Goal: Task Accomplishment & Management: Manage account settings

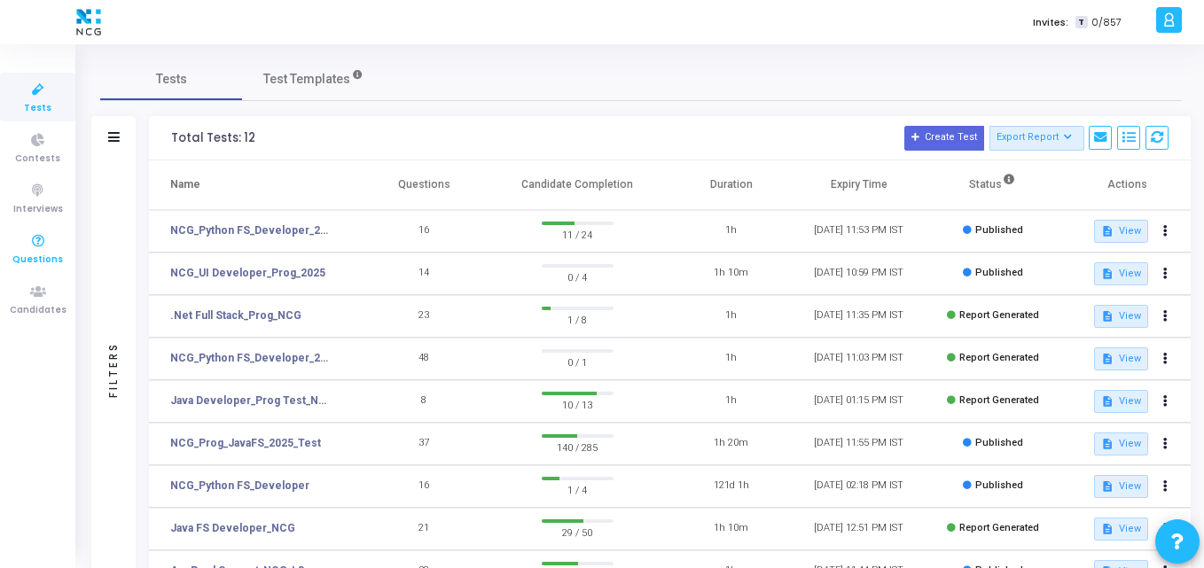
click at [35, 271] on link "Questions" at bounding box center [37, 248] width 75 height 49
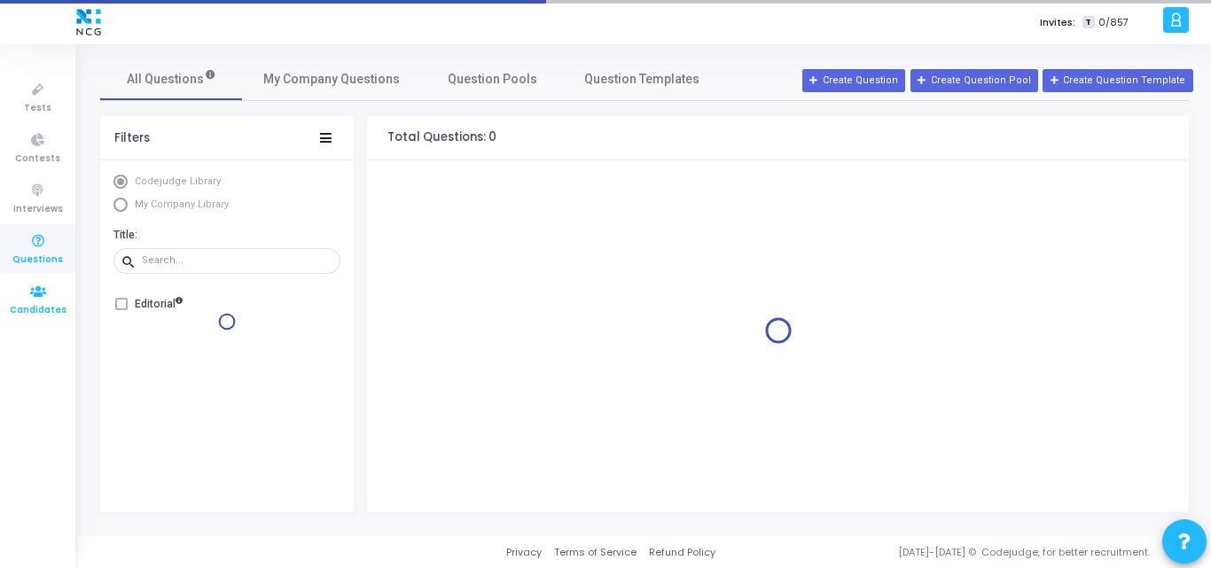
click at [28, 289] on icon at bounding box center [38, 292] width 37 height 22
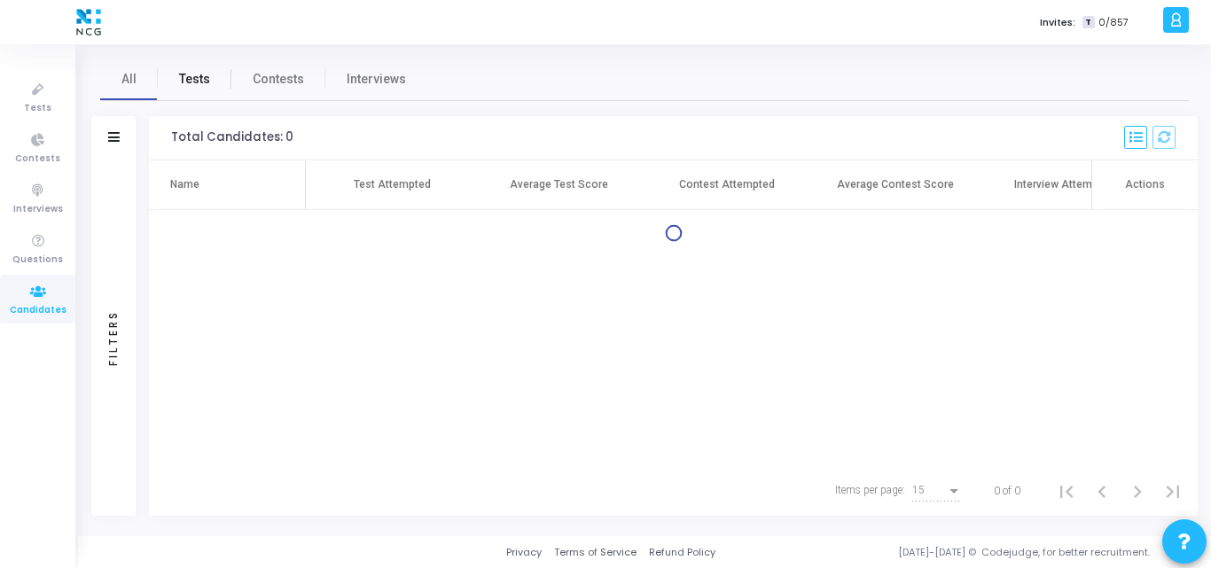
click at [183, 84] on span "Tests" at bounding box center [194, 79] width 31 height 19
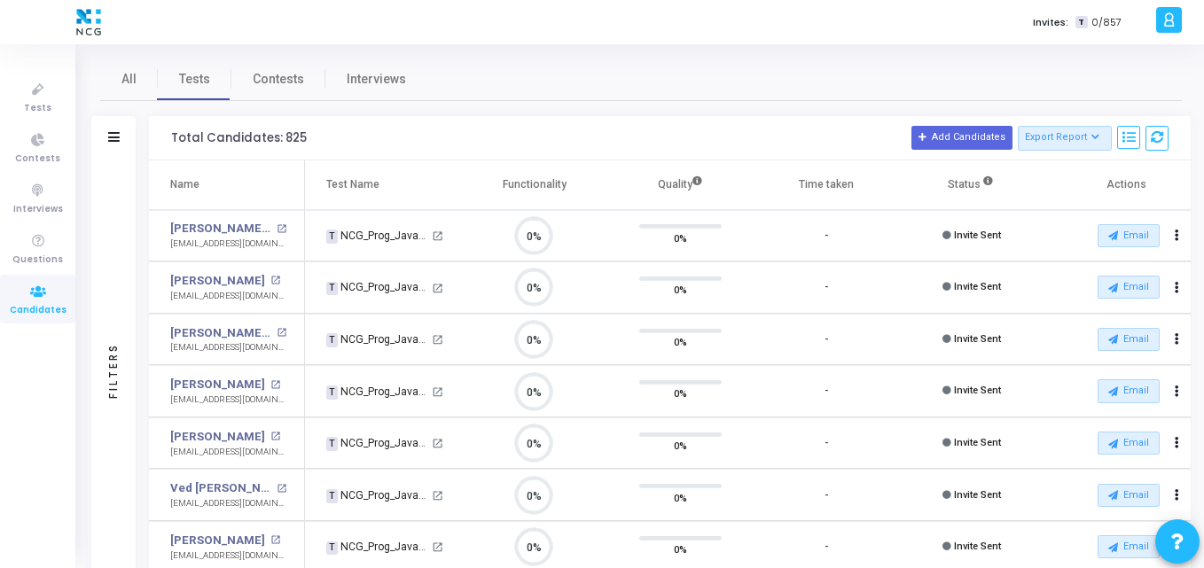
click at [113, 144] on div at bounding box center [114, 137] width 12 height 15
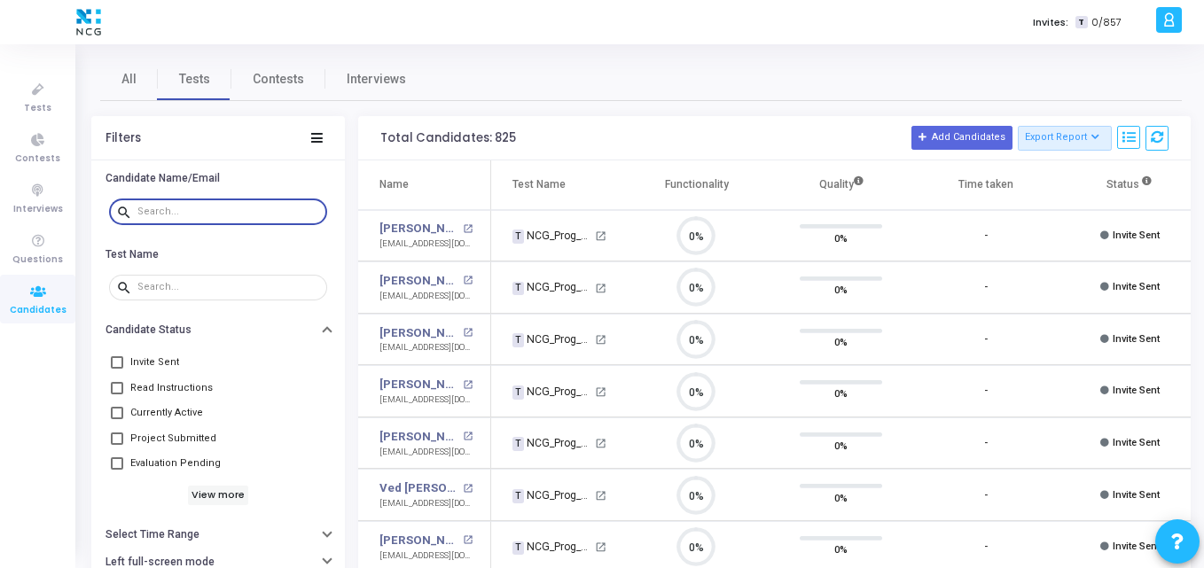
click at [166, 215] on input "text" at bounding box center [228, 212] width 183 height 11
paste input "[EMAIL_ADDRESS][DOMAIN_NAME]"
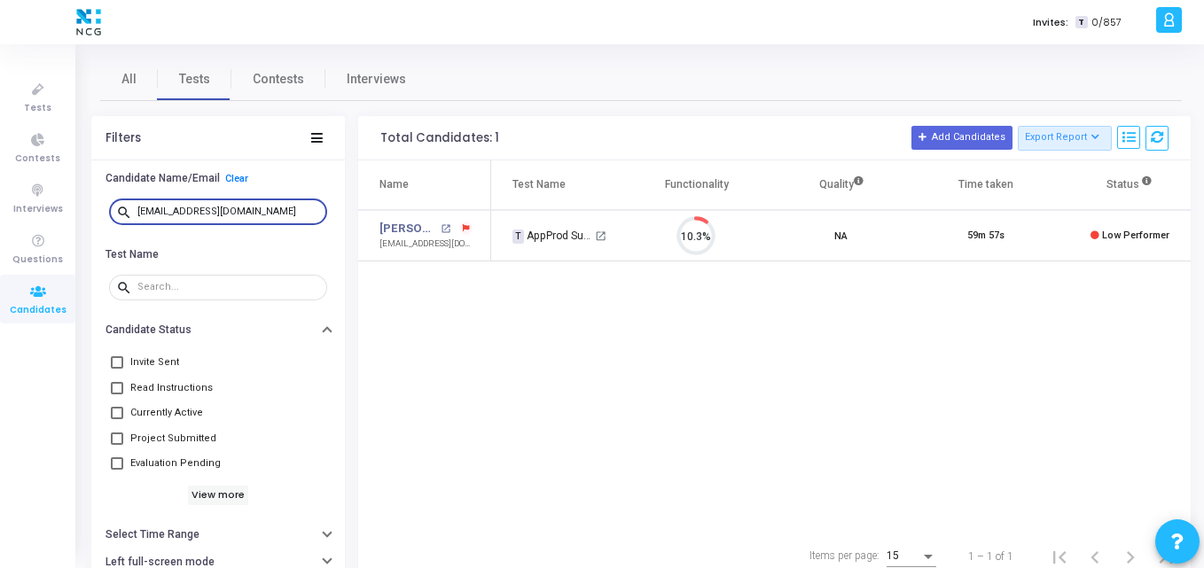
type input "[EMAIL_ADDRESS][DOMAIN_NAME]"
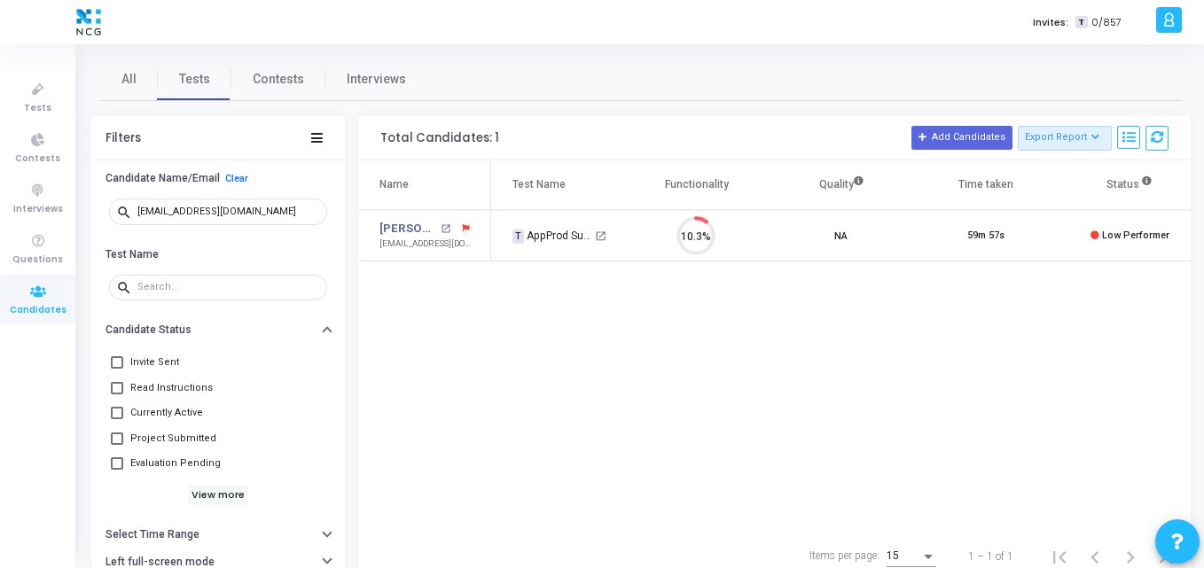
click at [496, 336] on div "Name Test Name Functionality Quality Time taken Status Actions [PERSON_NAME] op…" at bounding box center [774, 345] width 832 height 371
click at [36, 93] on icon at bounding box center [38, 90] width 37 height 22
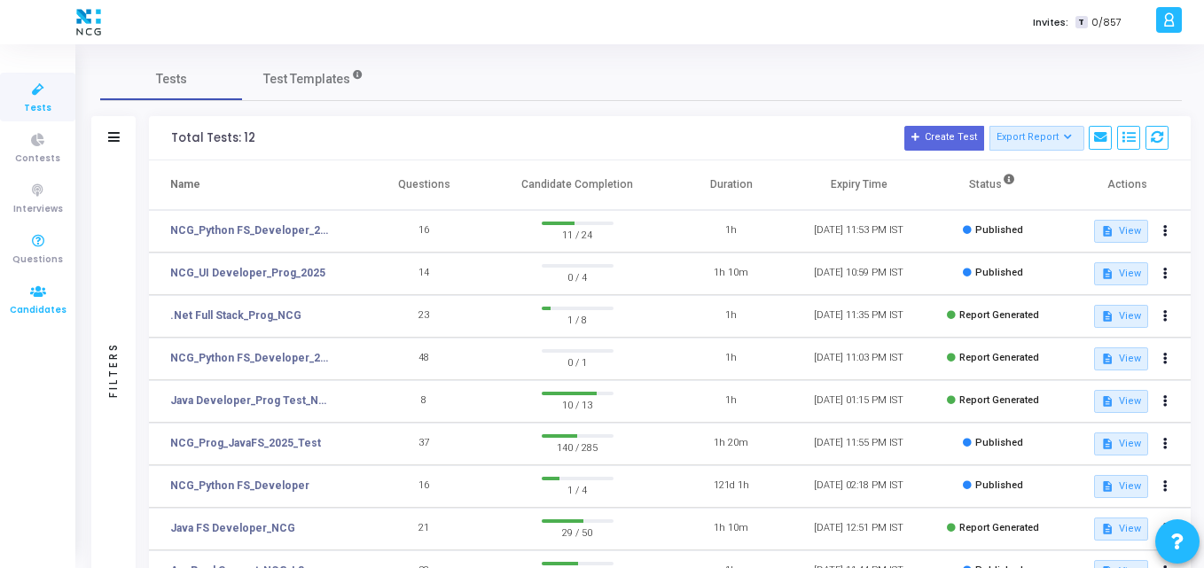
click at [51, 279] on link "Candidates" at bounding box center [37, 299] width 75 height 49
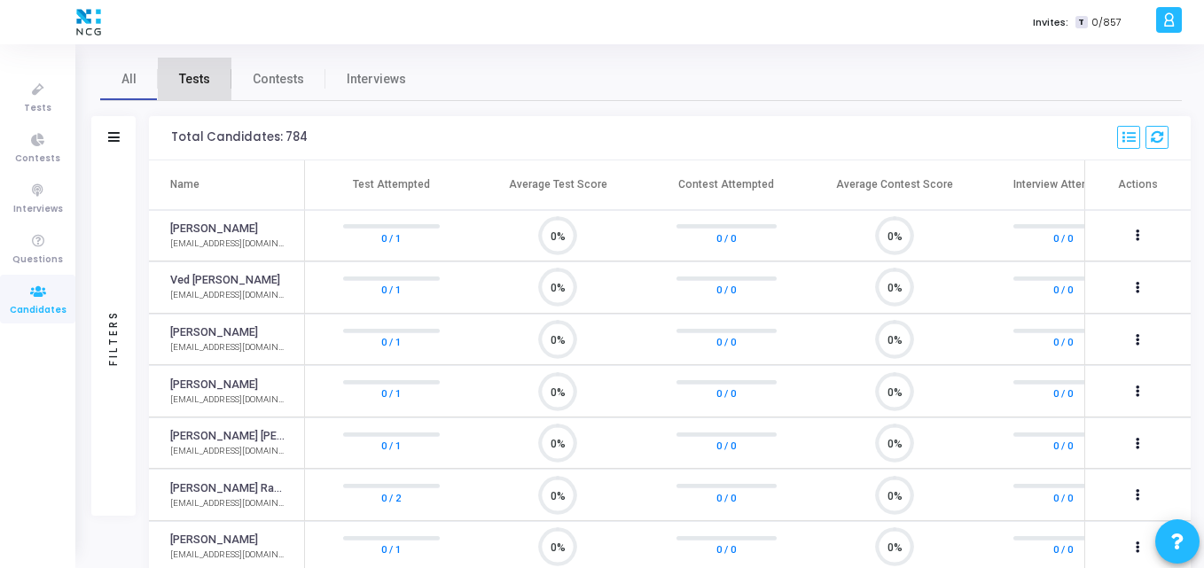
click at [211, 74] on link "Tests" at bounding box center [195, 79] width 74 height 43
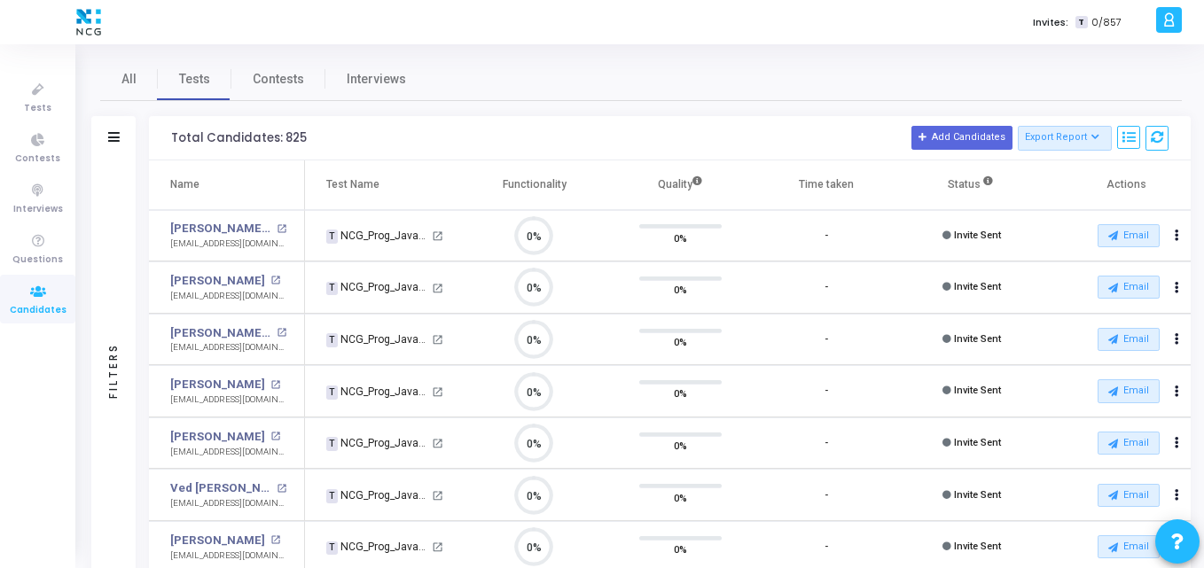
click at [117, 145] on div "Filters" at bounding box center [113, 138] width 44 height 44
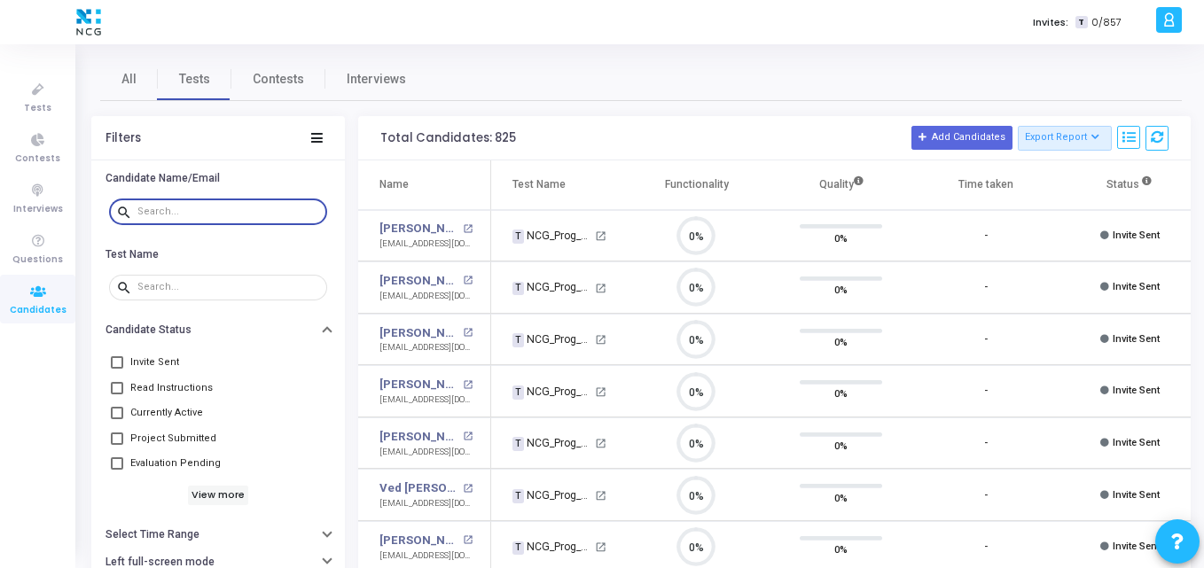
click at [161, 208] on input "text" at bounding box center [228, 212] width 183 height 11
paste input "[EMAIL_ADDRESS][DOMAIN_NAME]"
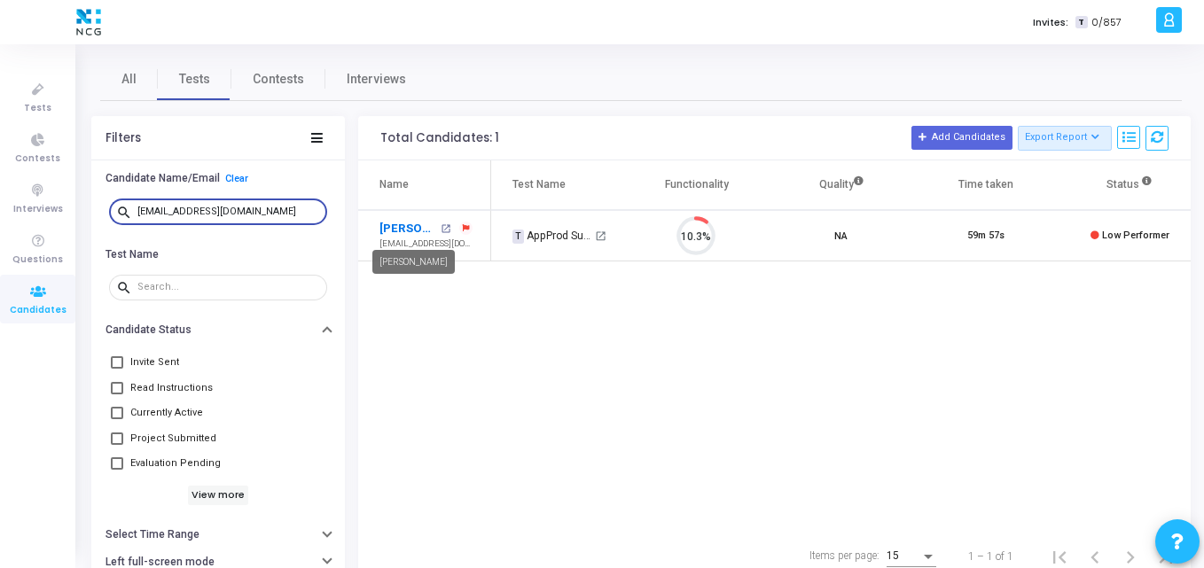
type input "[EMAIL_ADDRESS][DOMAIN_NAME]"
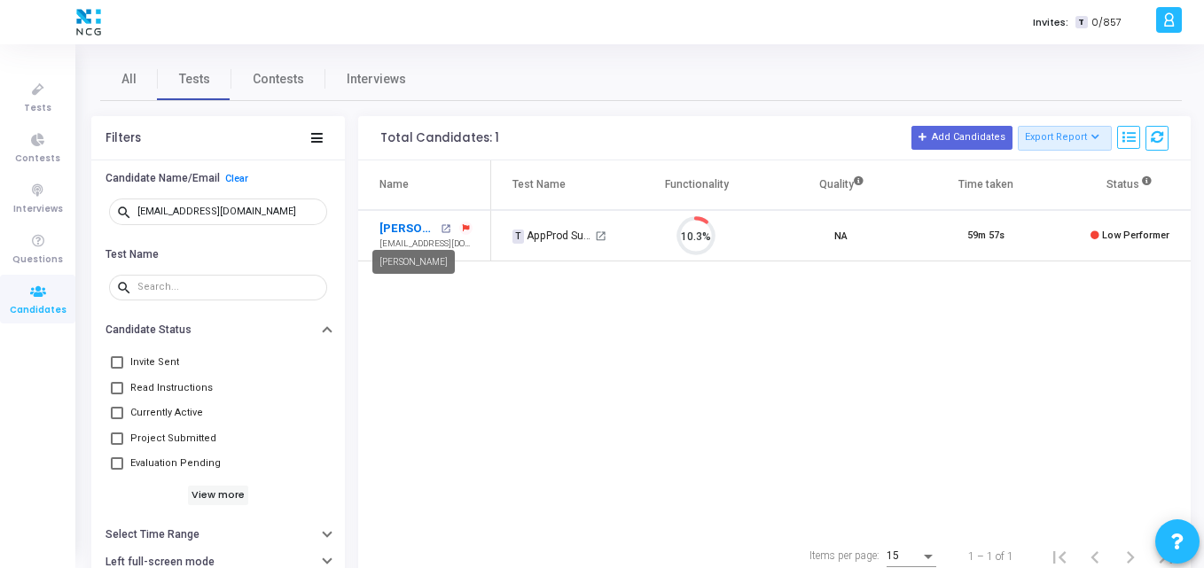
click at [402, 228] on link "[PERSON_NAME]" at bounding box center [407, 229] width 57 height 18
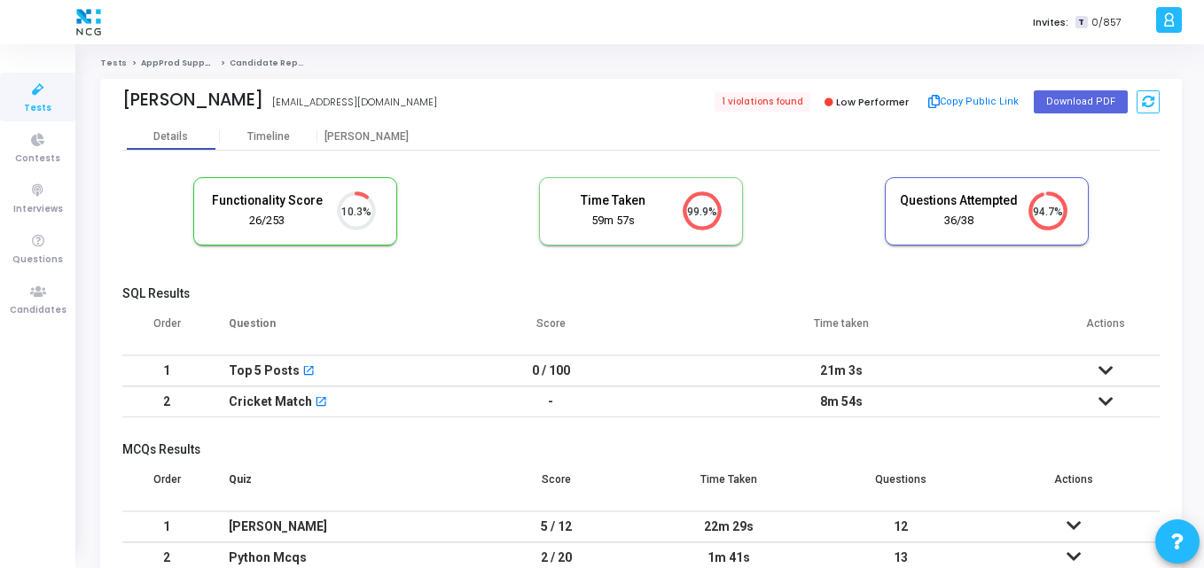
click at [428, 366] on div "Top 5 Posts open_in_new" at bounding box center [341, 370] width 224 height 29
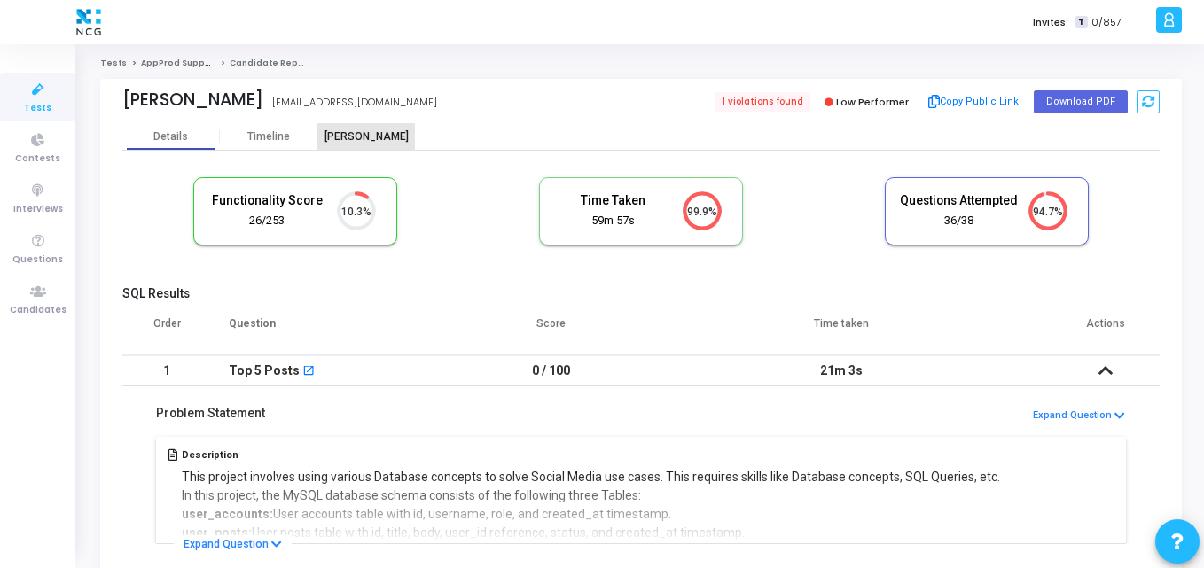
click at [357, 129] on div "[PERSON_NAME]" at bounding box center [366, 136] width 98 height 27
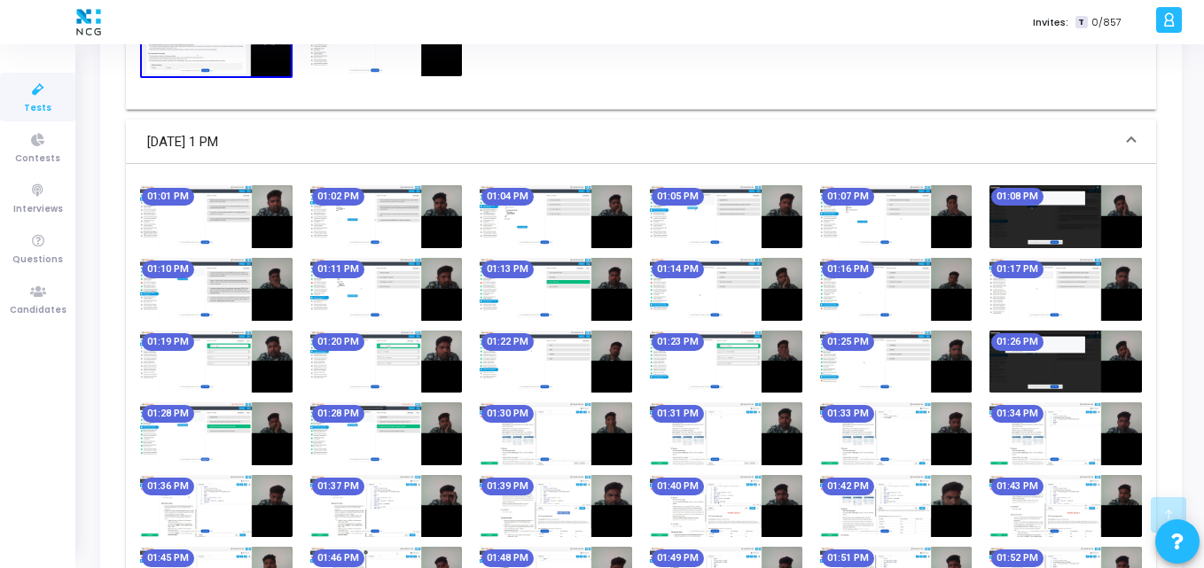
click at [246, 226] on img at bounding box center [216, 216] width 152 height 63
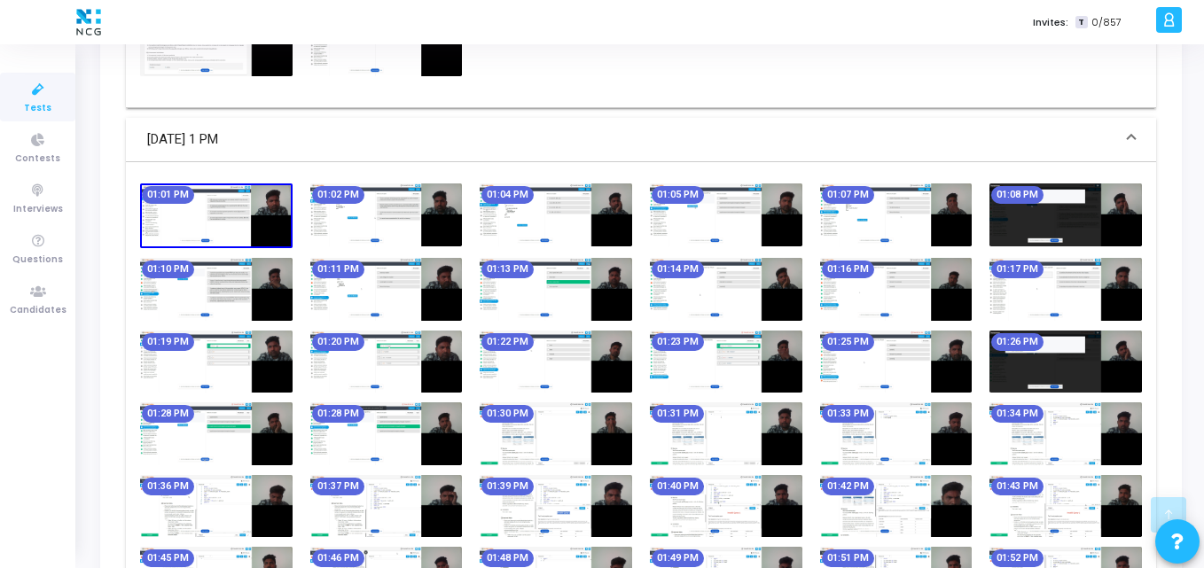
click at [246, 226] on img at bounding box center [216, 215] width 152 height 65
click at [179, 218] on img at bounding box center [216, 215] width 152 height 65
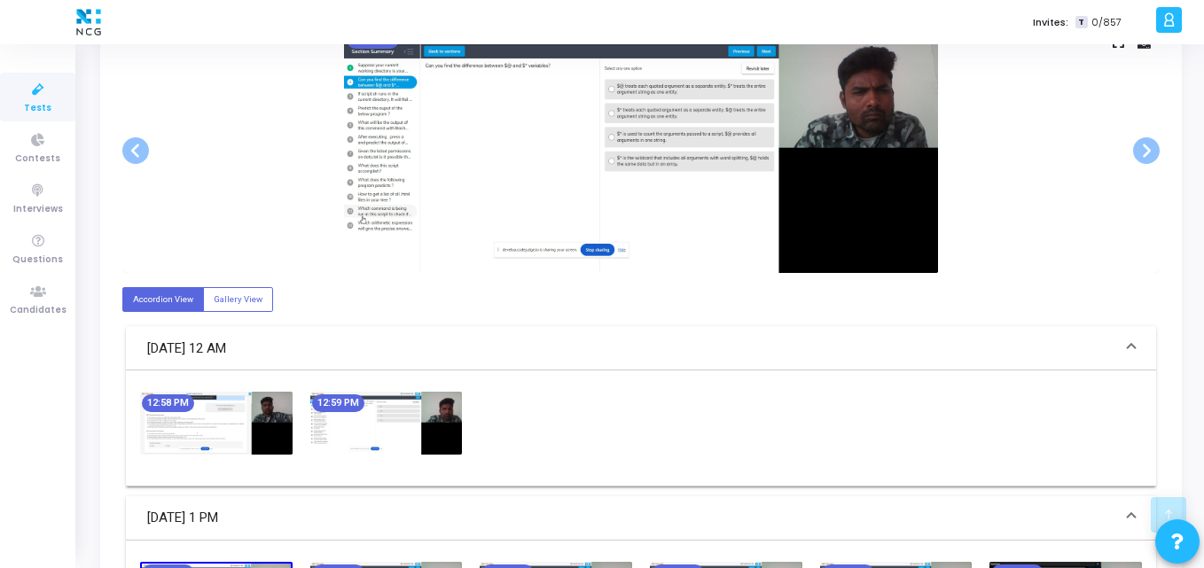
click at [475, 205] on img at bounding box center [641, 150] width 594 height 245
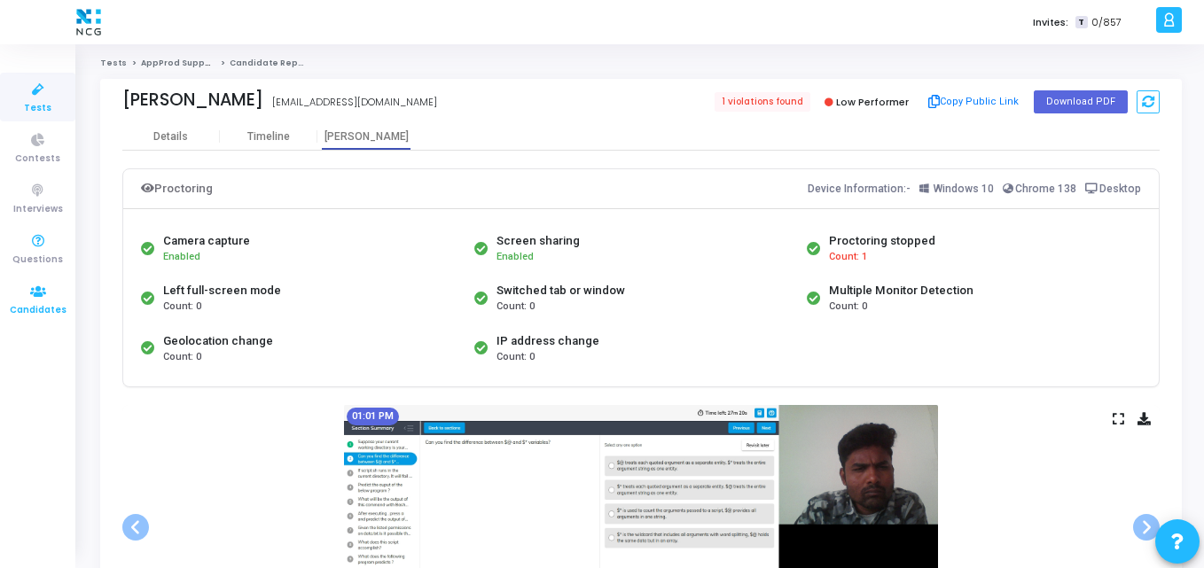
click at [21, 295] on icon at bounding box center [38, 292] width 37 height 22
